Goal: Check status

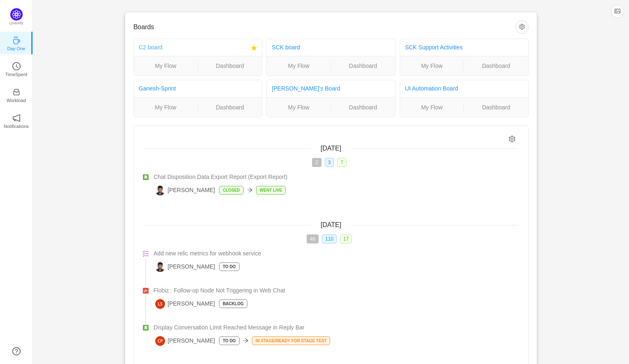
click at [143, 47] on link "C2 board" at bounding box center [151, 47] width 24 height 7
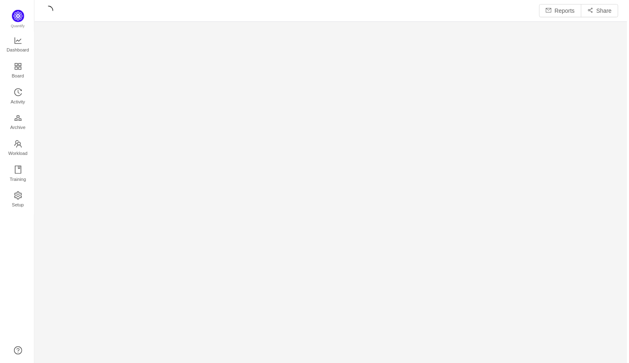
scroll to position [365, 596]
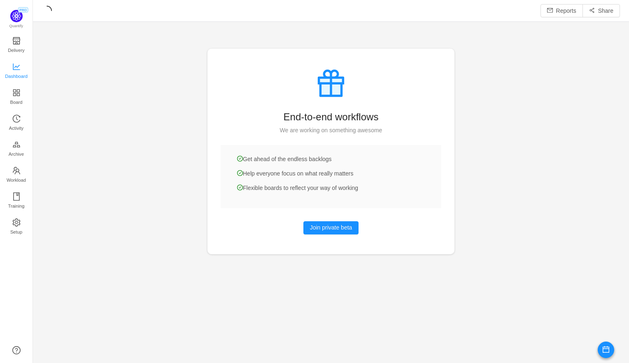
scroll to position [363, 596]
click at [20, 68] on span "Dashboard" at bounding box center [16, 76] width 23 height 16
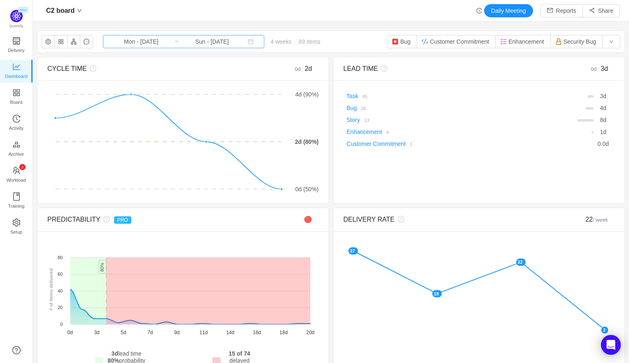
click at [153, 45] on input "Mon - [DATE]" at bounding box center [141, 41] width 67 height 9
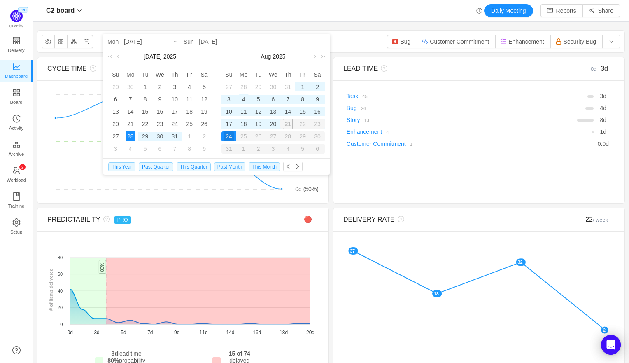
click at [241, 100] on div "4" at bounding box center [244, 99] width 10 height 10
click at [301, 112] on div "15" at bounding box center [303, 112] width 10 height 10
type input "Mon - [DATE]"
type input "Fri - [DATE]"
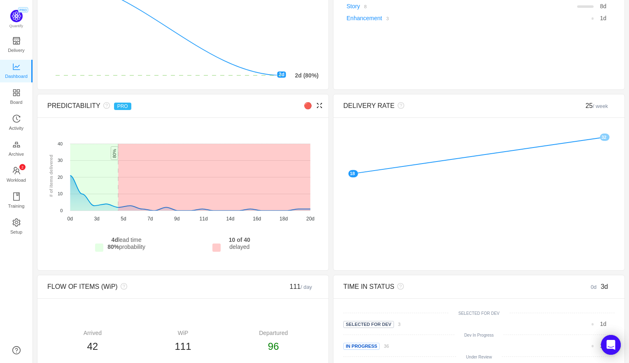
scroll to position [40, 0]
